Goal: Information Seeking & Learning: Learn about a topic

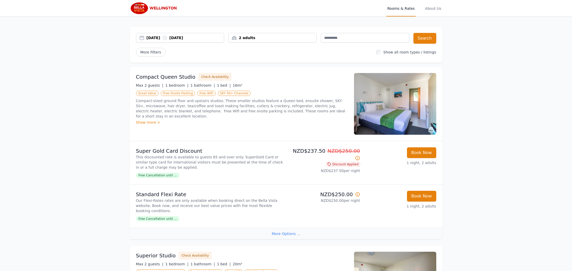
click at [386, 116] on img at bounding box center [395, 104] width 82 height 62
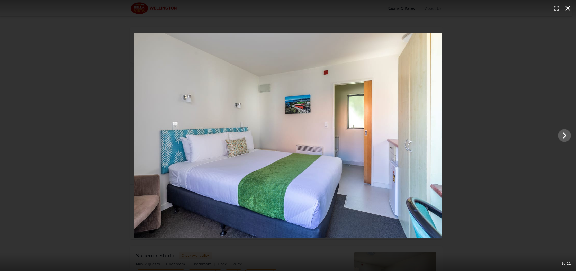
click at [568, 9] on icon "button" at bounding box center [567, 8] width 5 height 5
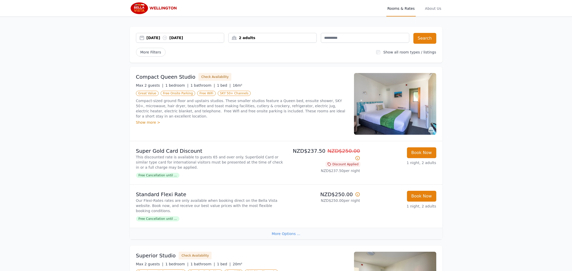
click at [407, 89] on img at bounding box center [395, 104] width 82 height 62
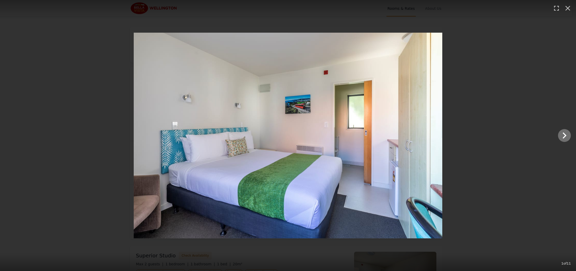
click at [562, 133] on icon "Show slide 2 of 11" at bounding box center [564, 135] width 12 height 12
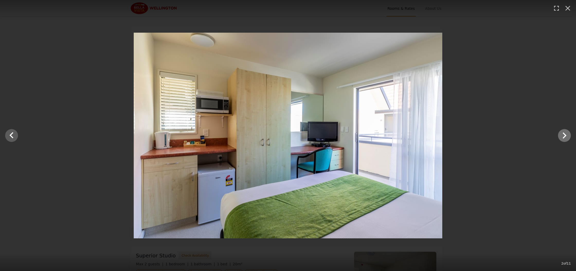
click at [562, 135] on icon "Show slide 3 of 11" at bounding box center [564, 135] width 12 height 12
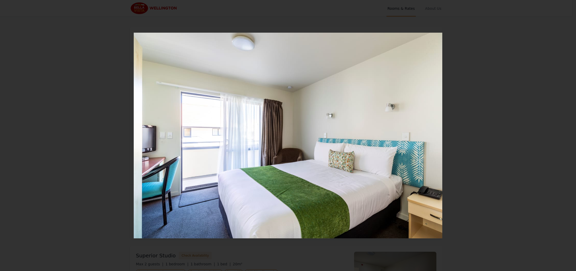
click at [562, 135] on icon "Show slide 4 of 11" at bounding box center [564, 135] width 12 height 12
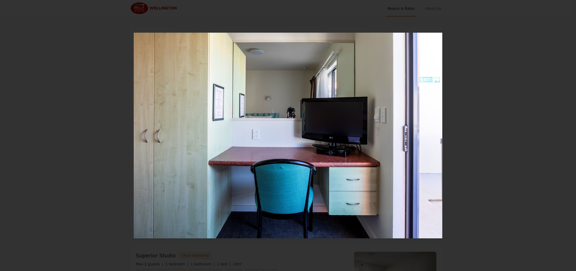
click at [562, 135] on icon "Show slide 5 of 11" at bounding box center [564, 135] width 12 height 12
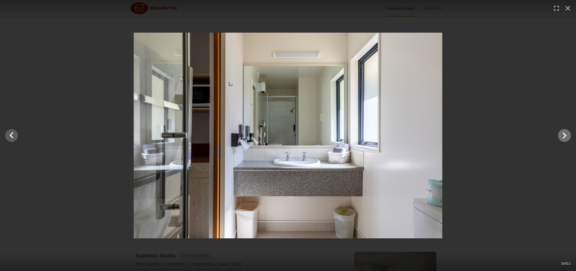
click at [562, 135] on icon "Show slide 6 of 11" at bounding box center [564, 135] width 12 height 12
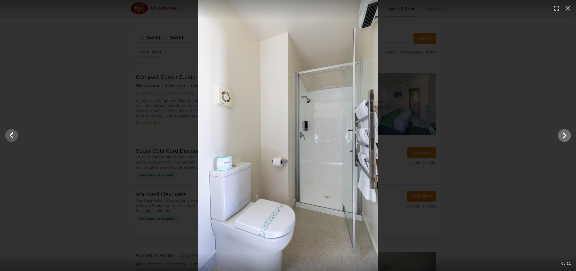
click at [562, 135] on icon "Show slide 7 of 11" at bounding box center [564, 135] width 12 height 12
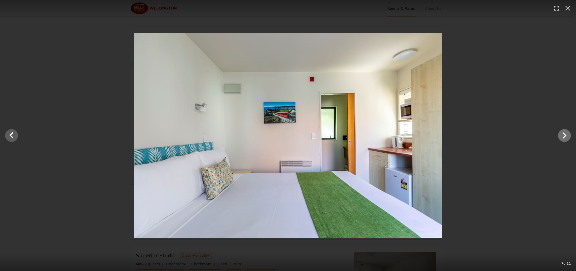
click at [562, 135] on icon "Show slide 8 of 11" at bounding box center [564, 135] width 12 height 12
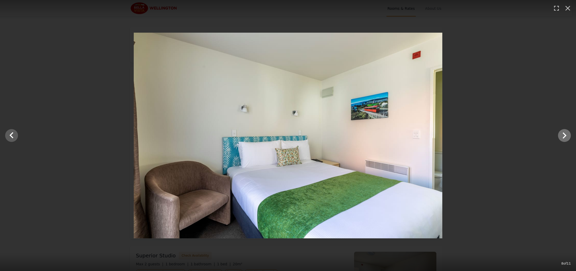
click at [562, 135] on icon "Show slide 9 of 11" at bounding box center [564, 135] width 12 height 12
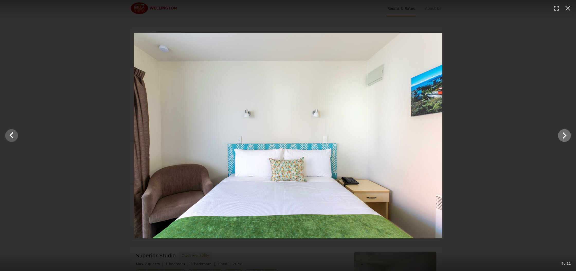
click at [562, 135] on icon "Show slide 10 of 11" at bounding box center [564, 135] width 12 height 12
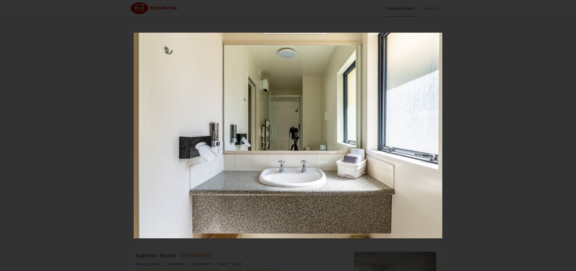
click at [562, 135] on icon "Show slide 11 of 11" at bounding box center [564, 135] width 12 height 12
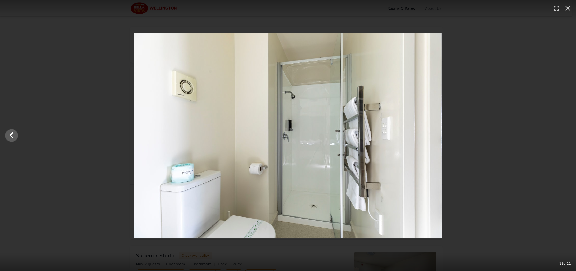
click at [562, 135] on div at bounding box center [288, 136] width 576 height 206
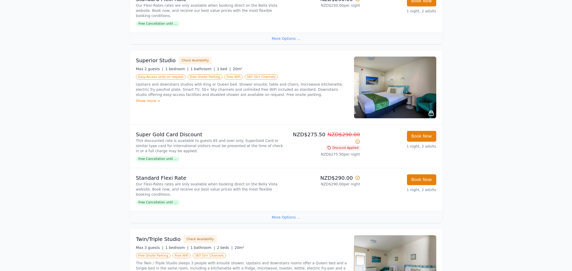
scroll to position [196, 0]
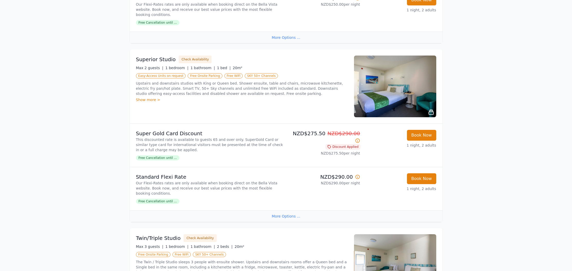
click at [156, 97] on div "Show more >" at bounding box center [242, 99] width 212 height 5
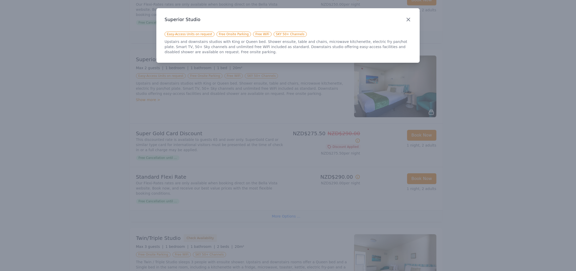
click at [408, 18] on icon "button" at bounding box center [408, 19] width 6 height 6
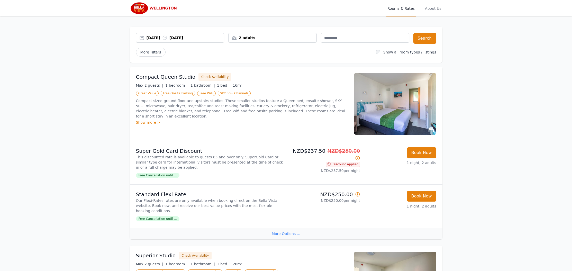
scroll to position [0, 0]
